Goal: Transaction & Acquisition: Purchase product/service

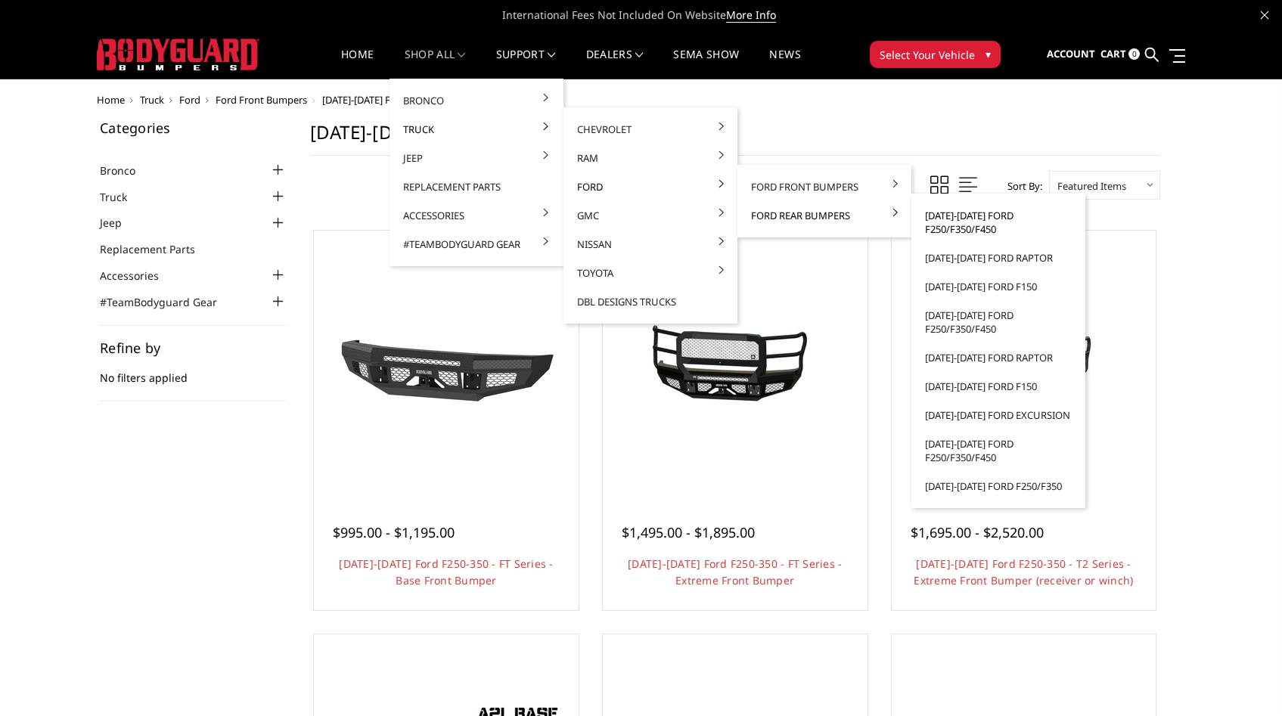
click at [952, 221] on link "[DATE]-[DATE] Ford F250/F350/F450" at bounding box center [998, 222] width 162 height 42
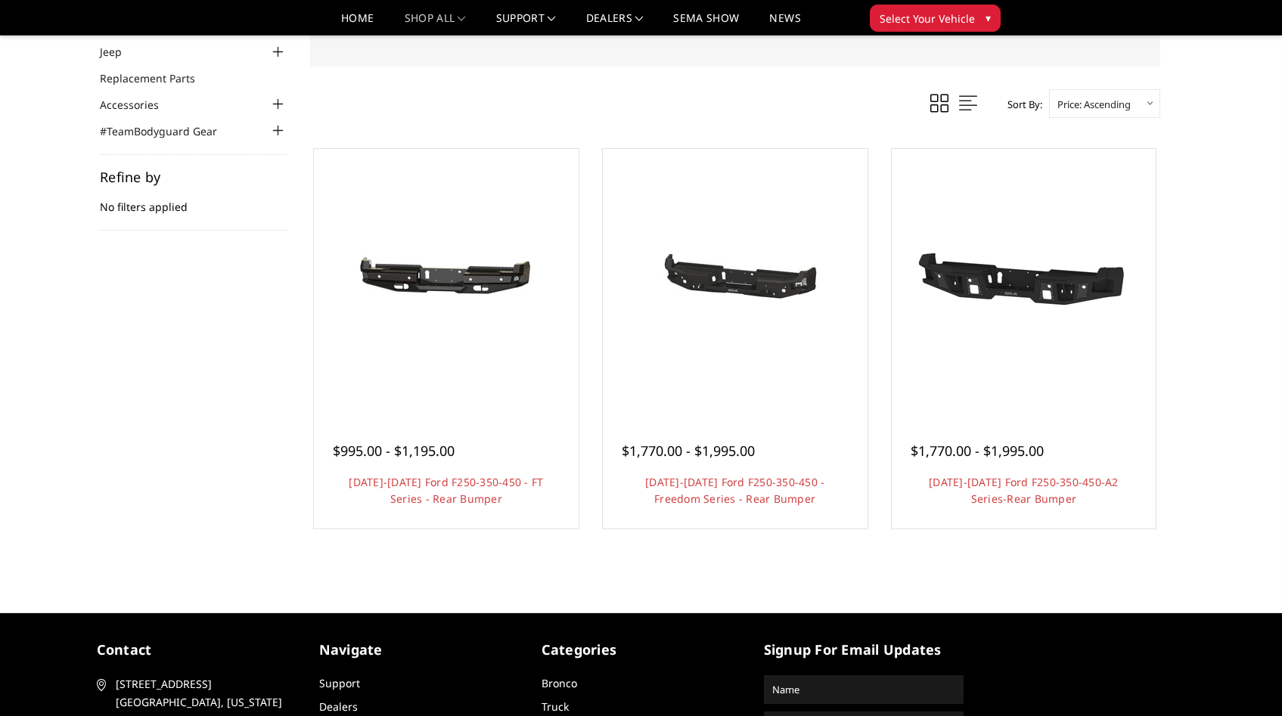
scroll to position [181, 0]
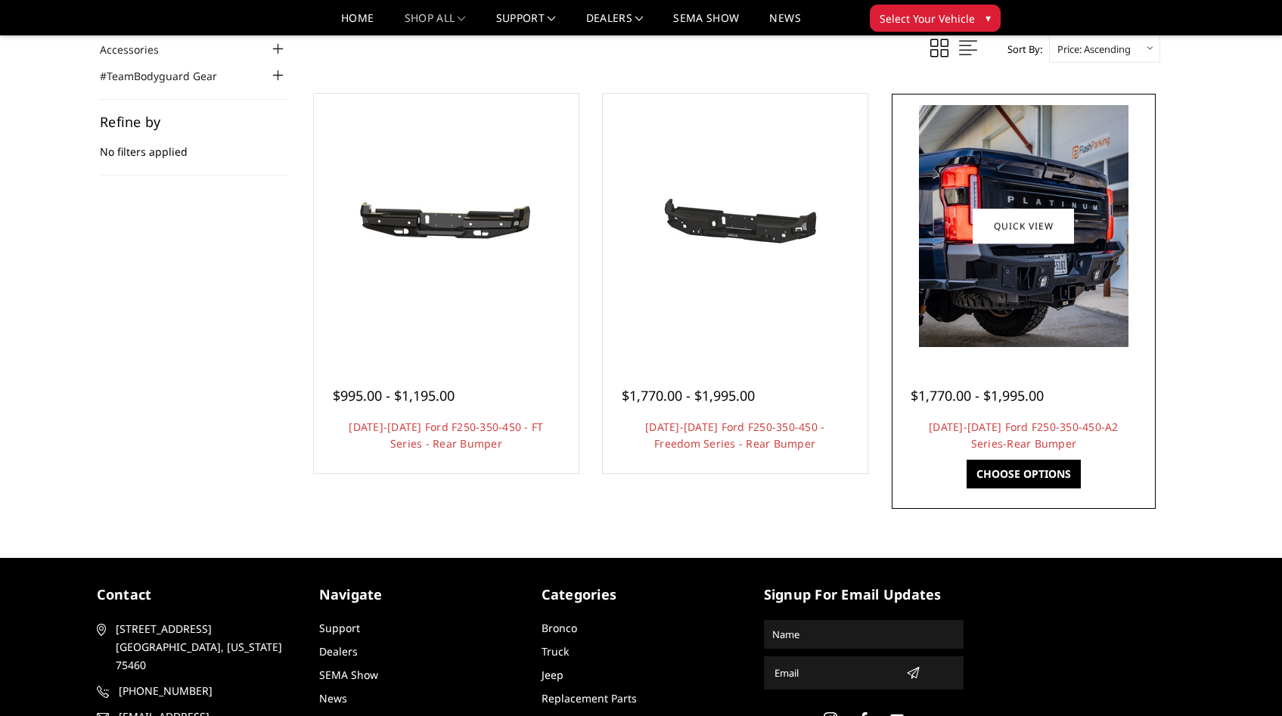
click at [916, 344] on div at bounding box center [1023, 226] width 257 height 257
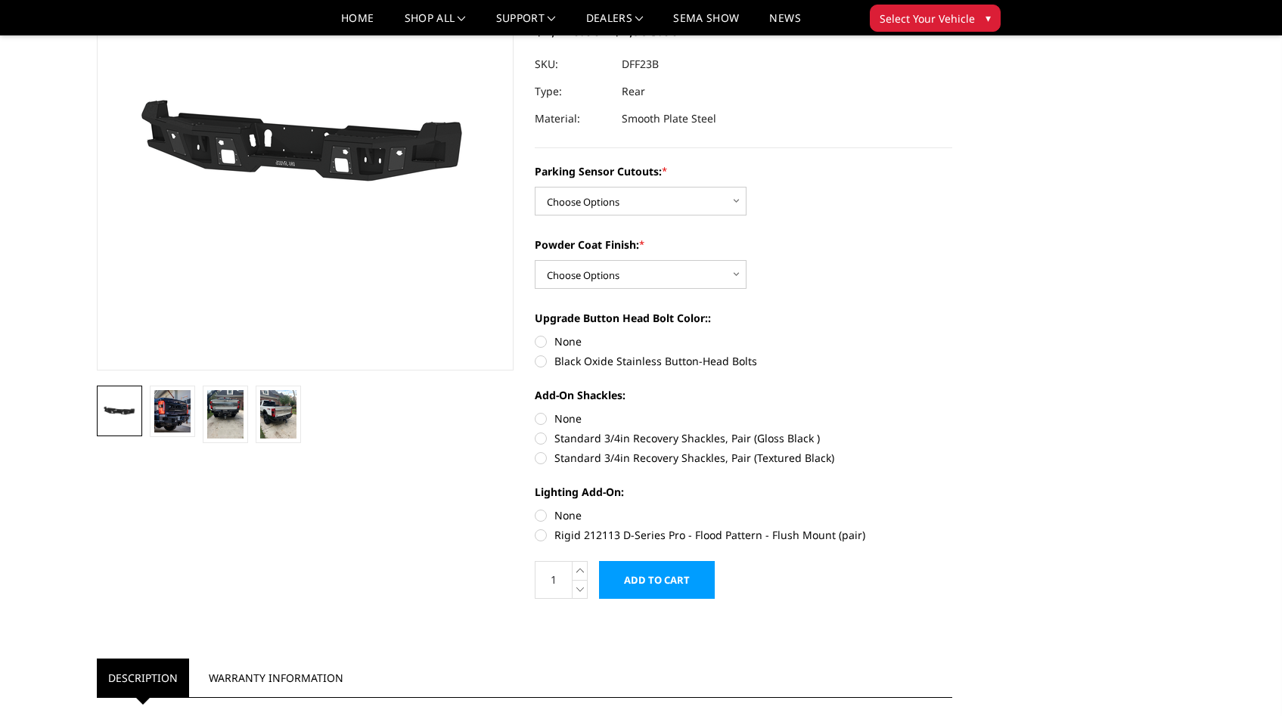
scroll to position [172, 0]
